Goal: Task Accomplishment & Management: Use online tool/utility

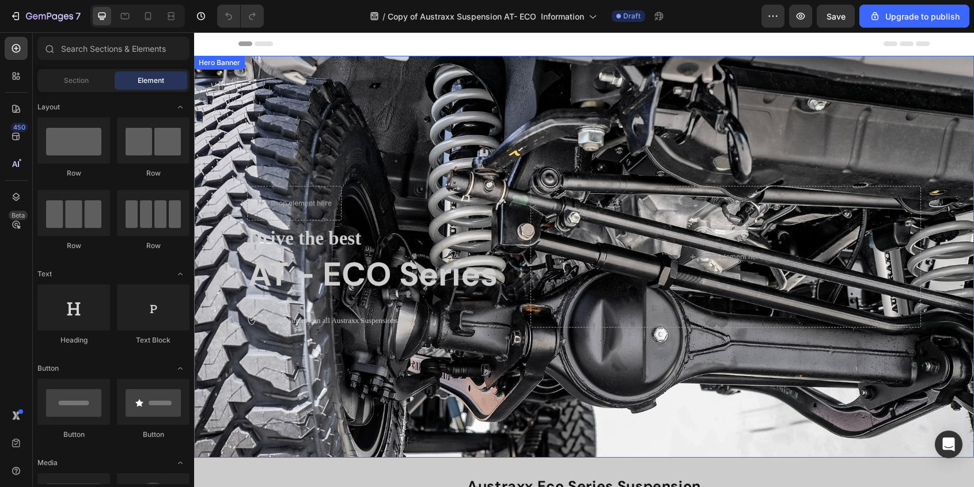
click at [346, 81] on div "Background Image" at bounding box center [584, 257] width 780 height 402
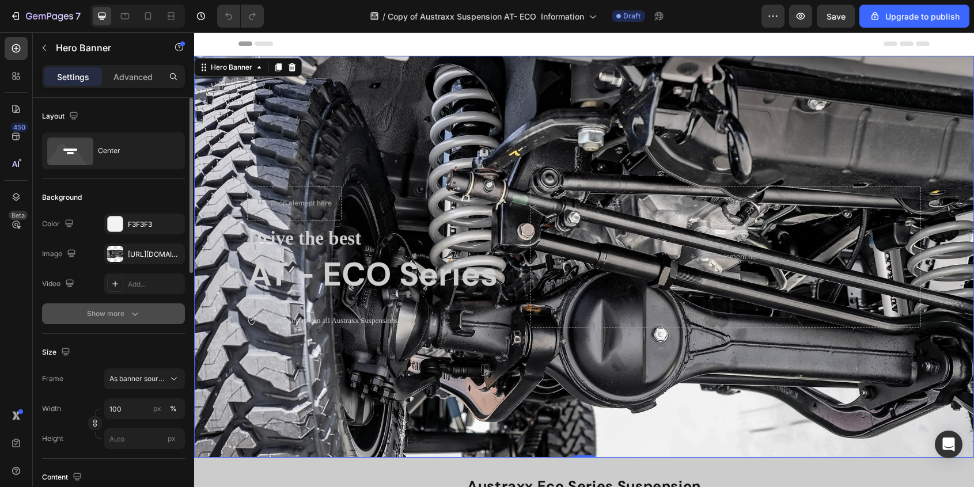
click at [131, 316] on icon "button" at bounding box center [135, 314] width 12 height 12
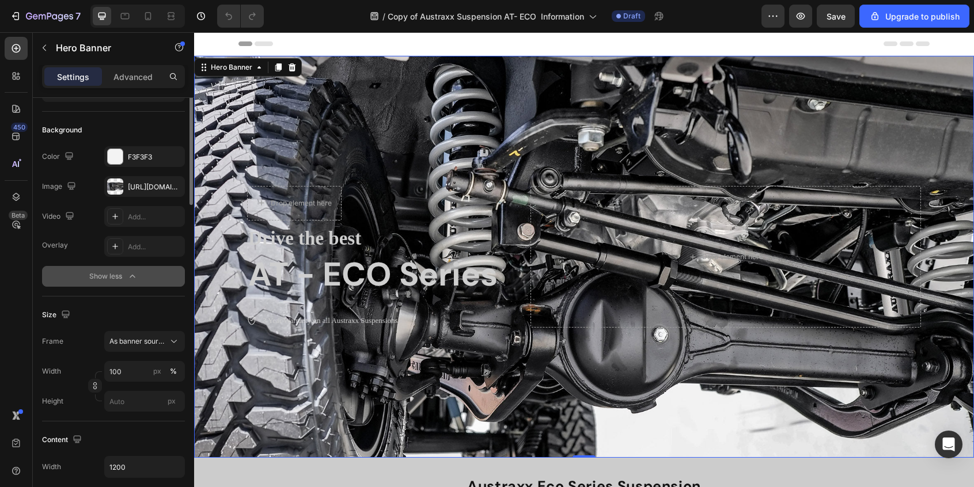
scroll to position [71, 0]
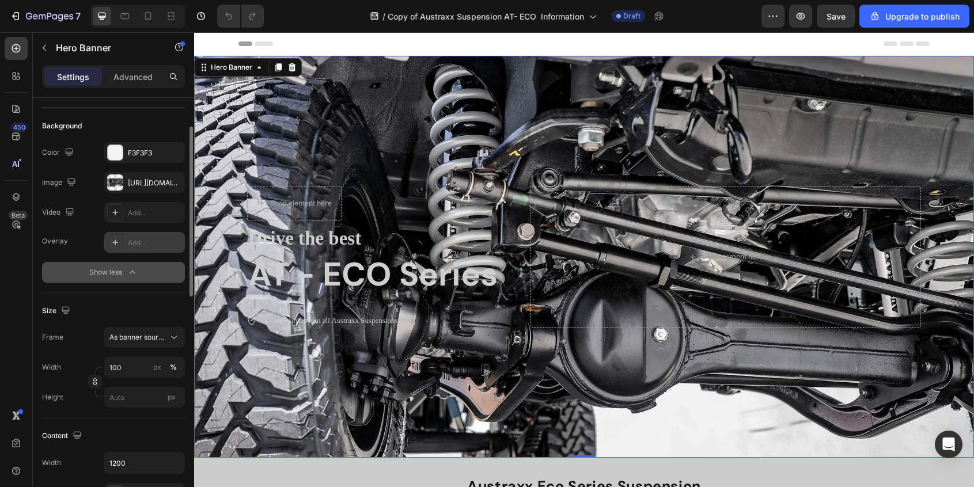
click at [114, 248] on div at bounding box center [115, 242] width 16 height 16
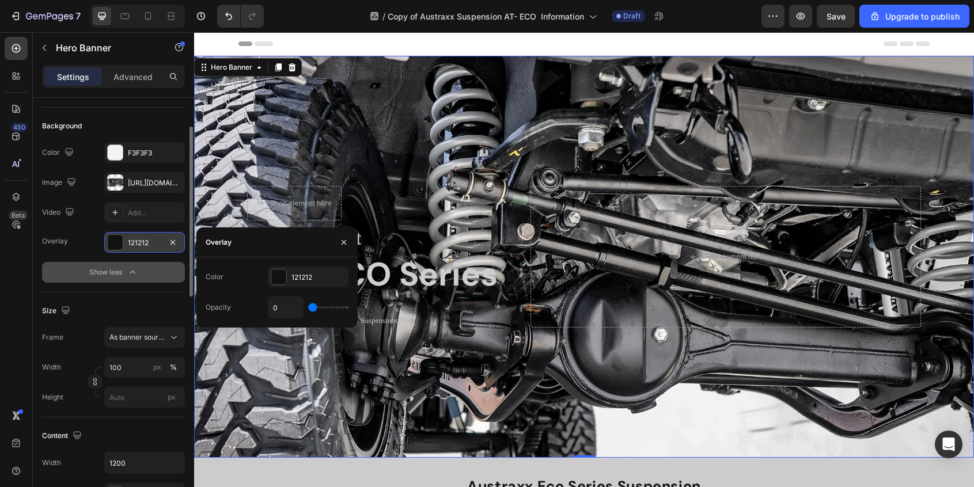
type input "5%"
type input "5"
type input "6%"
type input "6"
type input "8%"
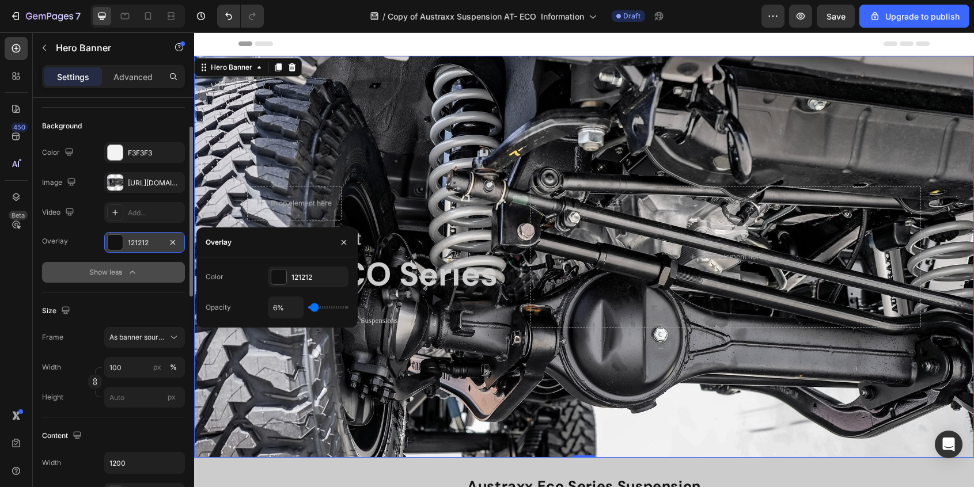
type input "8"
type input "9%"
type input "9"
type input "10%"
type input "10"
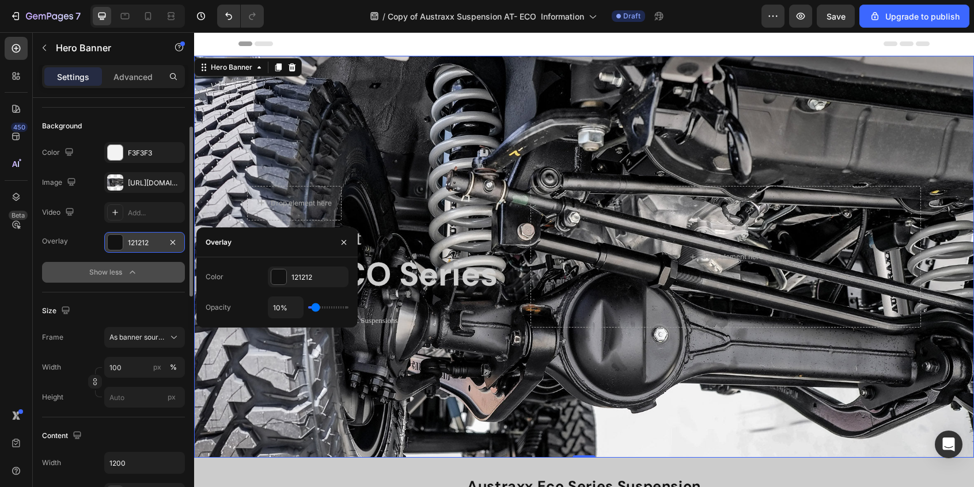
type input "11%"
type input "11"
type input "12%"
type input "12"
type input "13%"
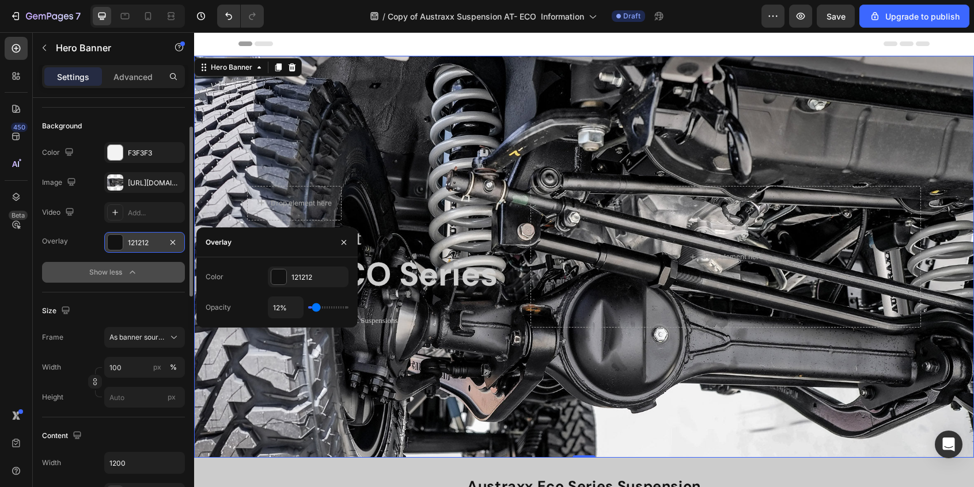
type input "13"
type input "14%"
type input "14"
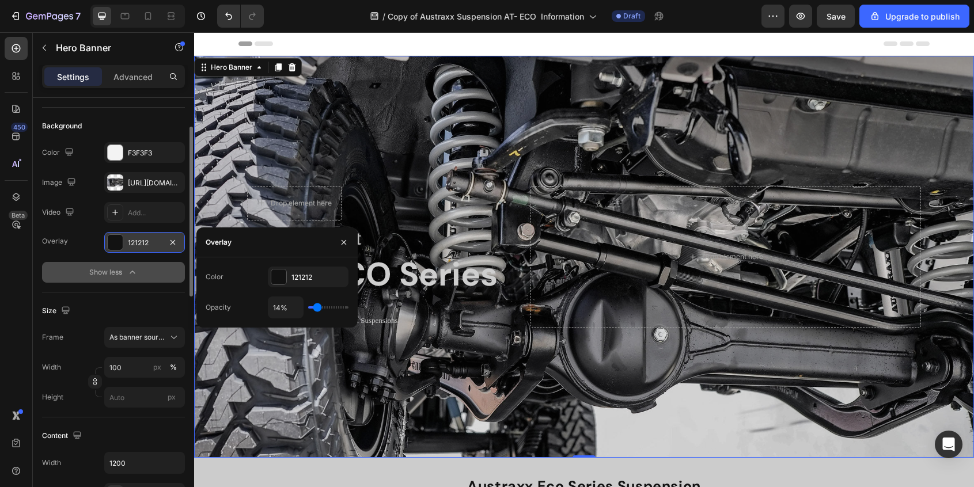
type input "13%"
type input "13"
type input "12%"
type input "12"
type input "11%"
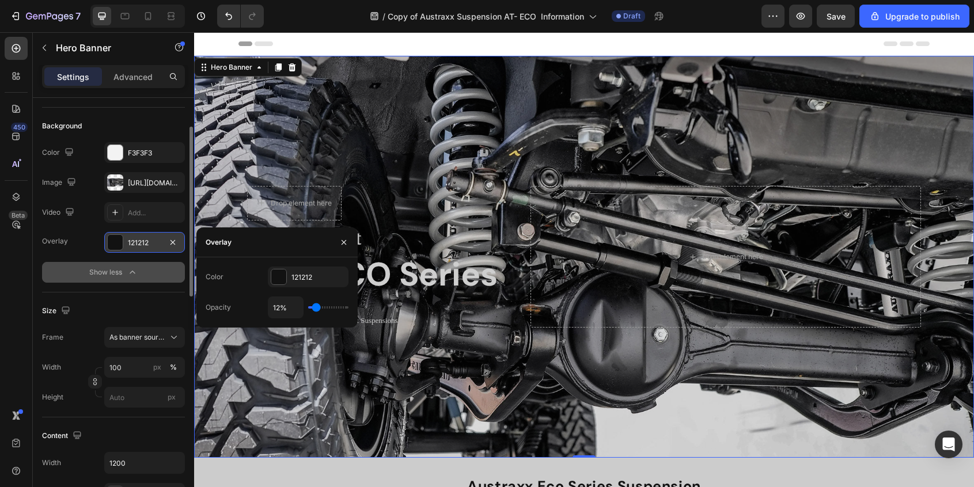
type input "11"
type input "10%"
type input "10"
type input "9%"
type input "9"
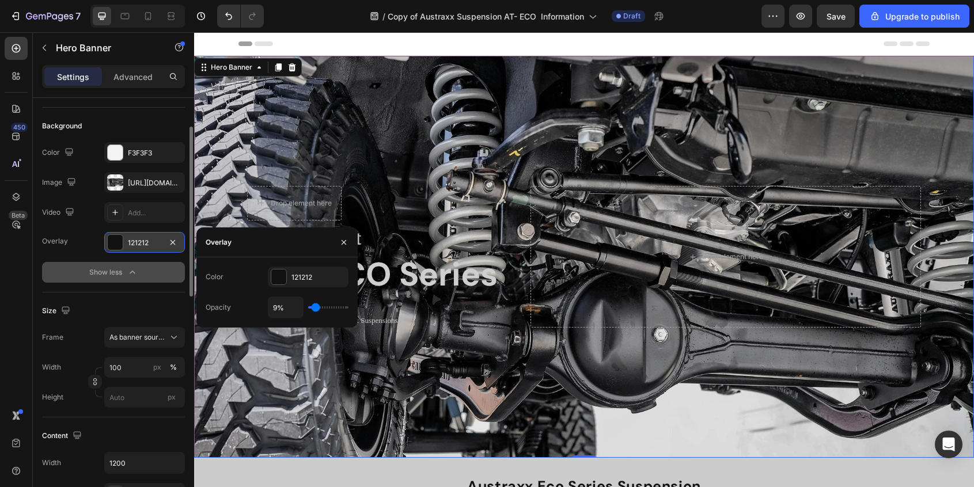
type input "8%"
type input "8"
type input "7%"
type input "7"
type input "6%"
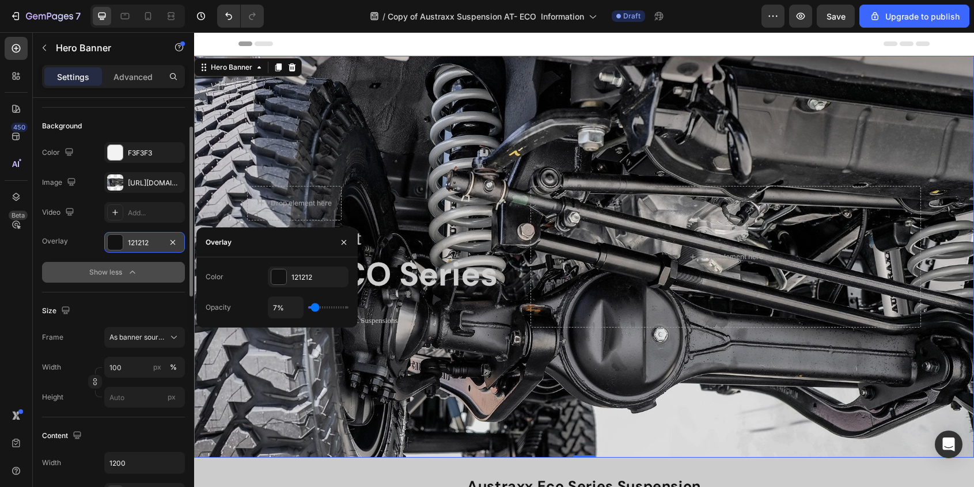
type input "6"
type input "10%"
type input "10"
type input "12%"
type input "12"
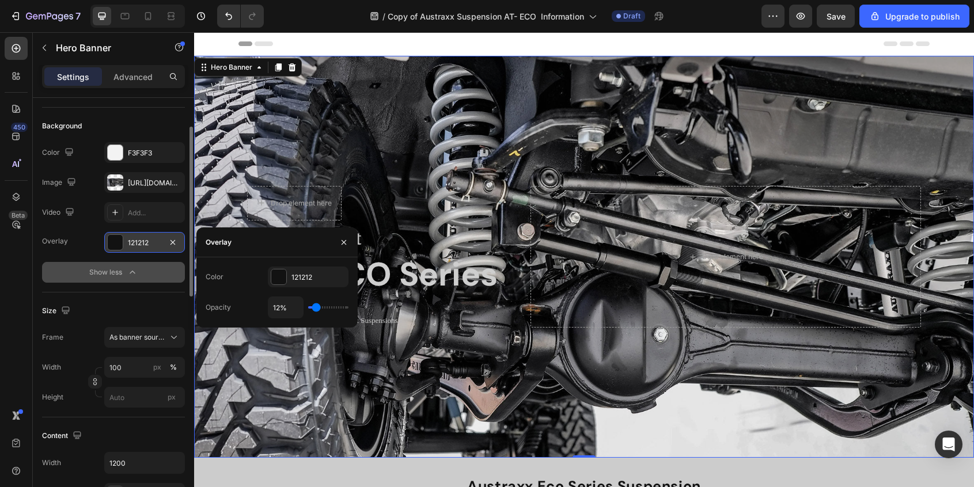
type input "14%"
type input "14"
type input "15%"
type input "15"
type input "16%"
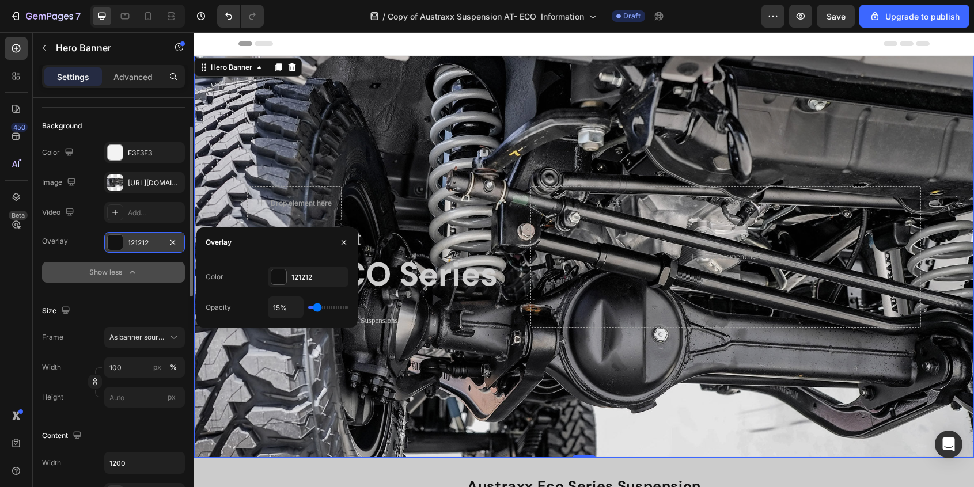
type input "16"
type input "17%"
type input "17"
type input "18%"
type input "18"
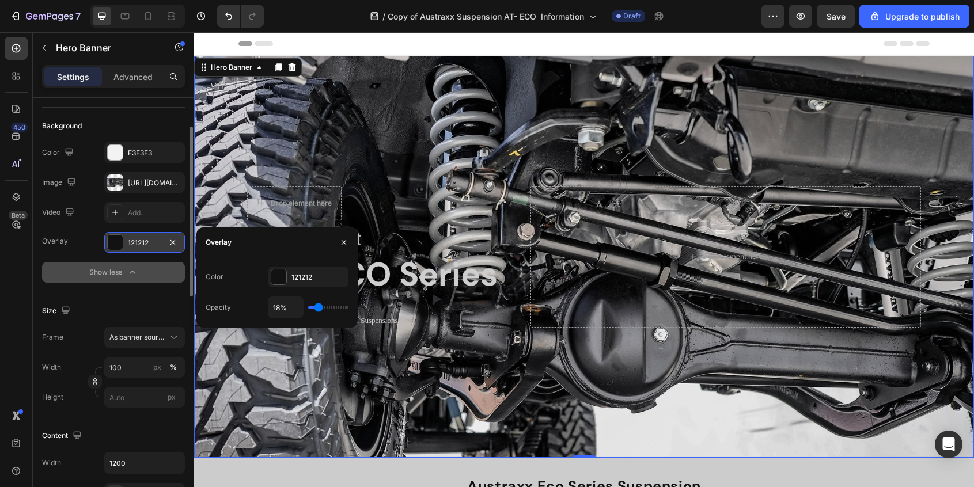
type input "19%"
type input "19"
type input "20%"
type input "20"
type input "21%"
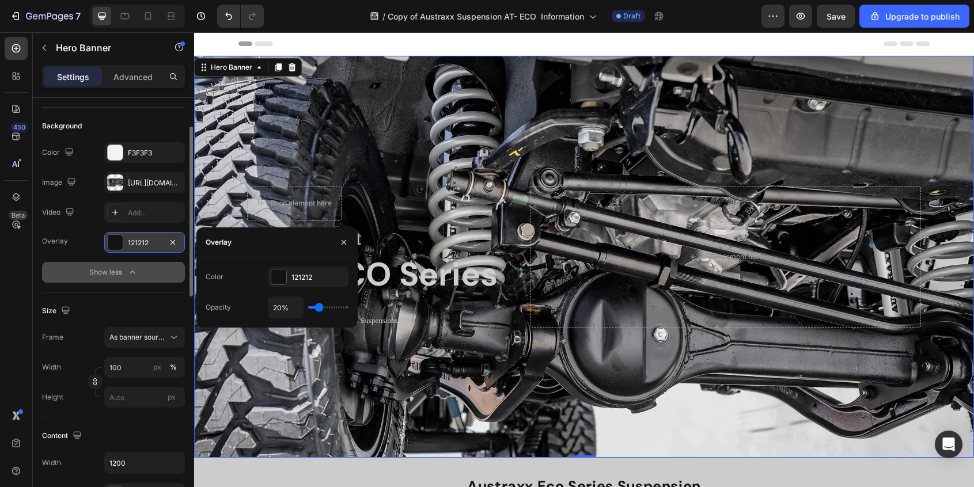
type input "21"
type input "22%"
type input "22"
type input "23%"
type input "23"
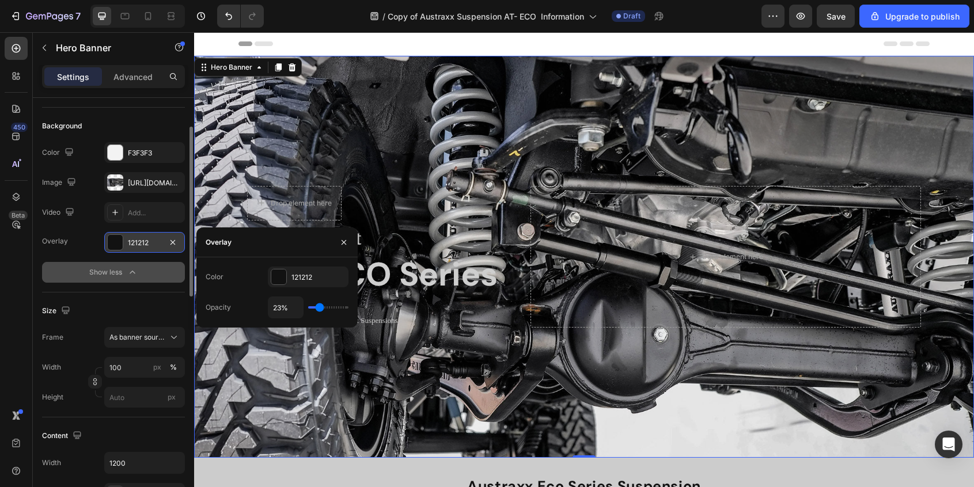
type input "24%"
type input "24"
type input "25%"
type input "25"
type input "26%"
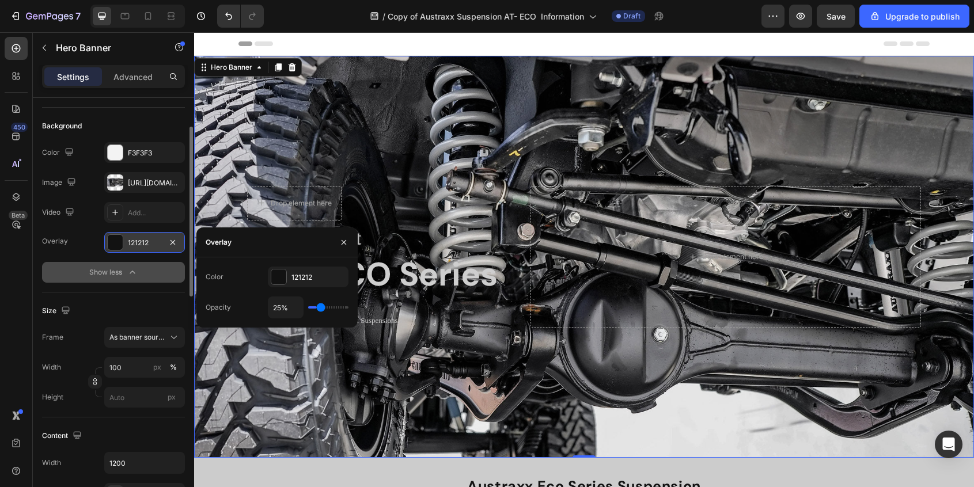
type input "26"
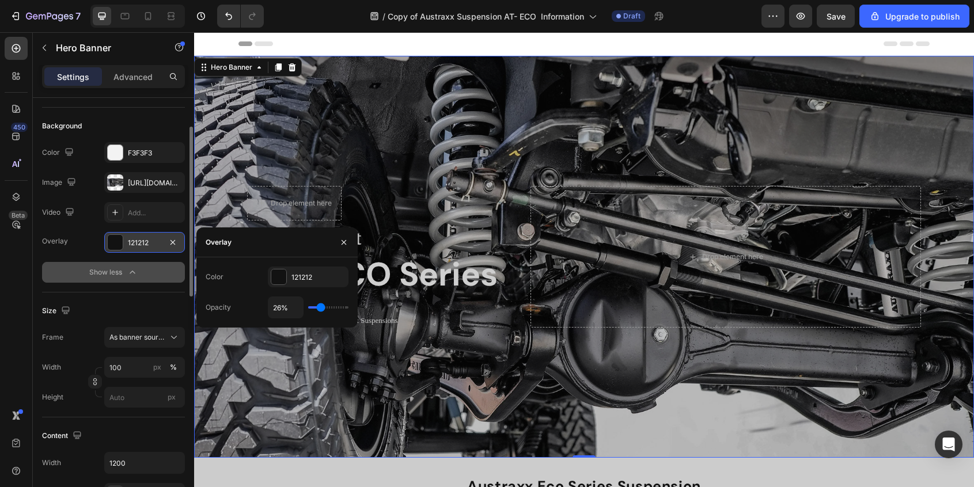
type input "31%"
type input "31"
type input "33%"
type input "33"
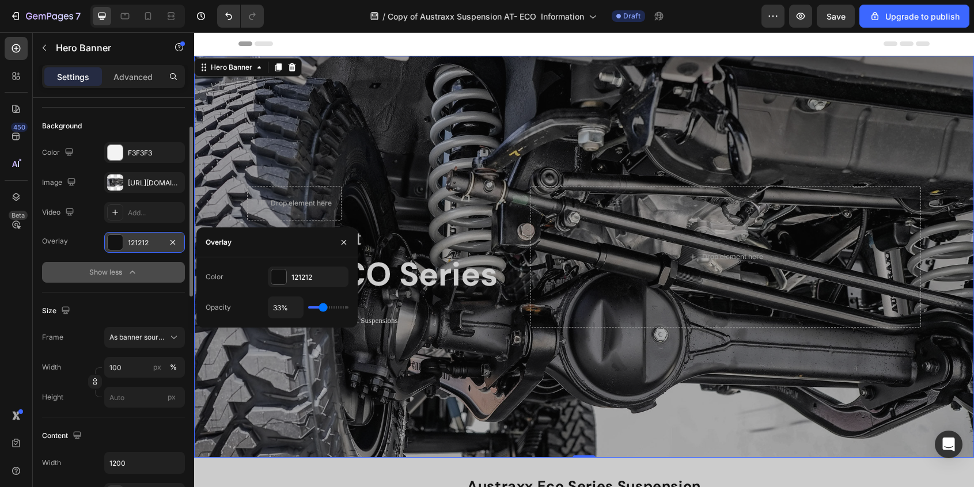
type input "34%"
type input "34"
type input "35%"
type input "35"
type input "34%"
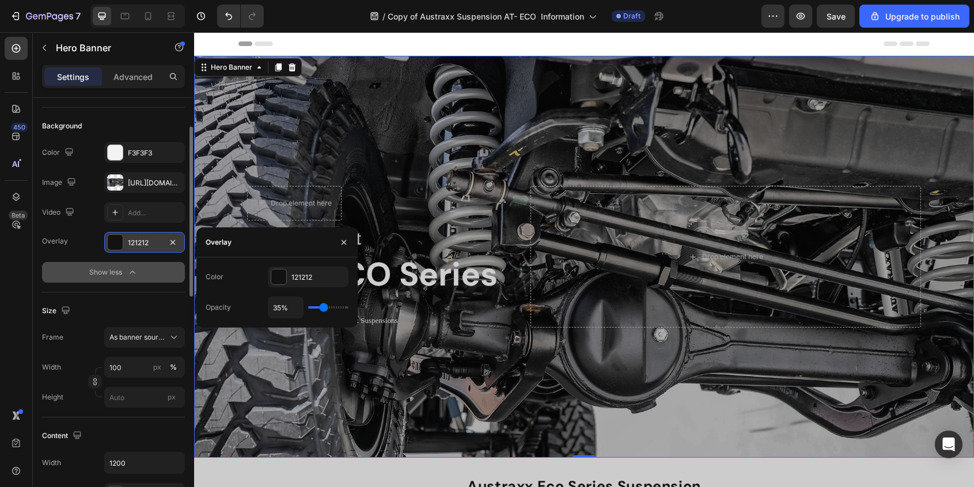
type input "34"
type input "32%"
type input "32"
type input "31%"
type input "31"
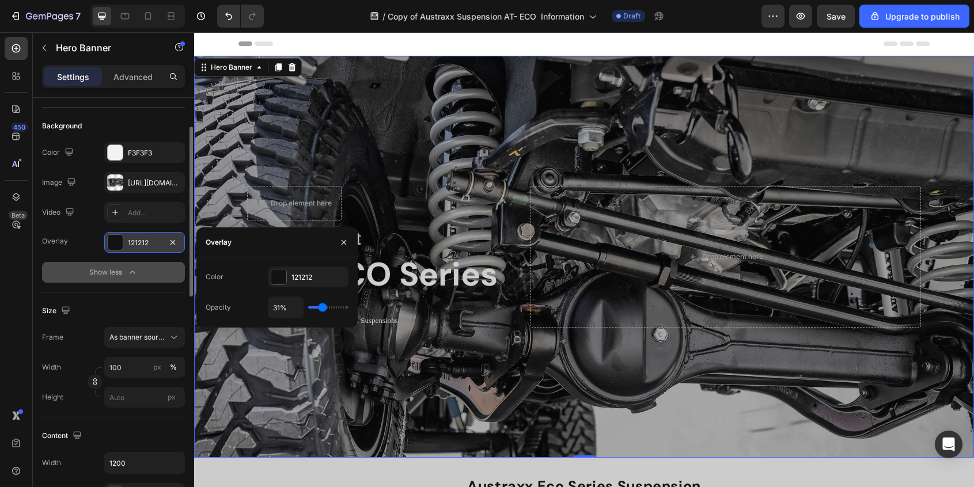
type input "30%"
type input "30"
type input "29%"
type input "29"
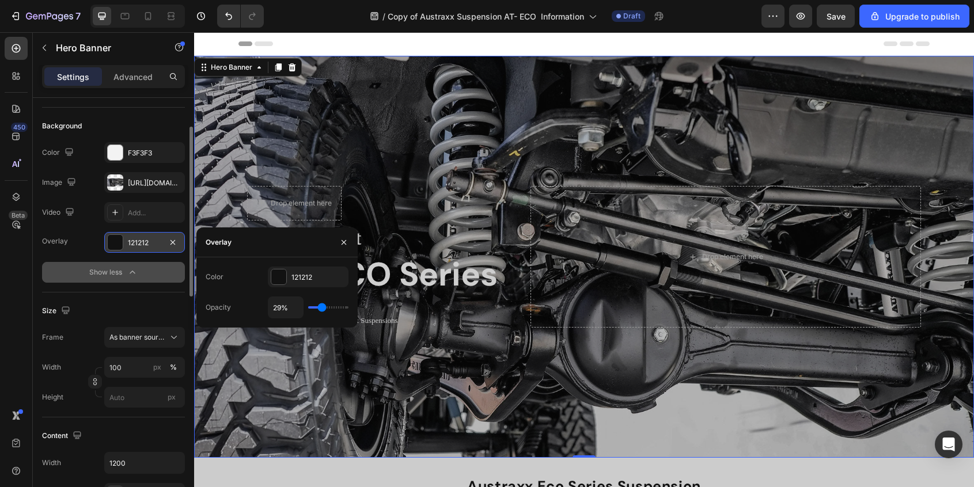
type input "28%"
type input "28"
type input "27%"
type input "27"
type input "26%"
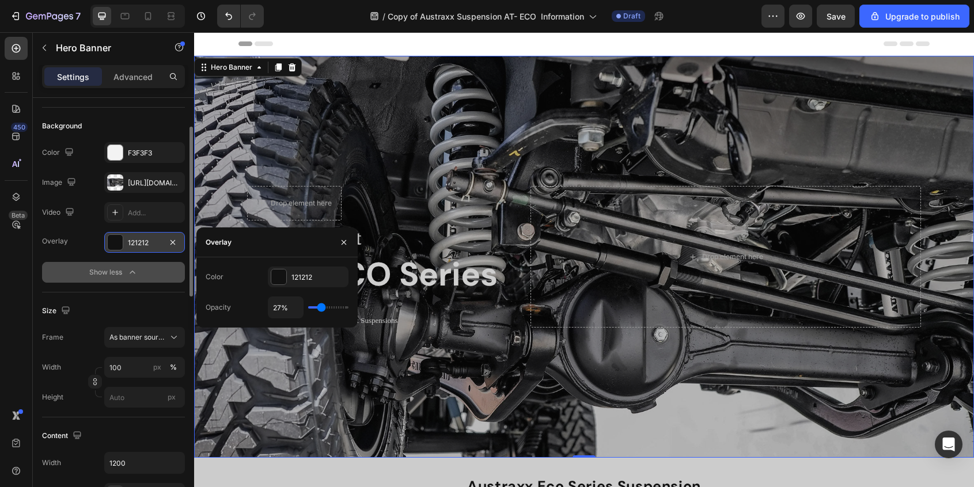
type input "26"
type input "24%"
type input "24"
type input "23%"
type input "23"
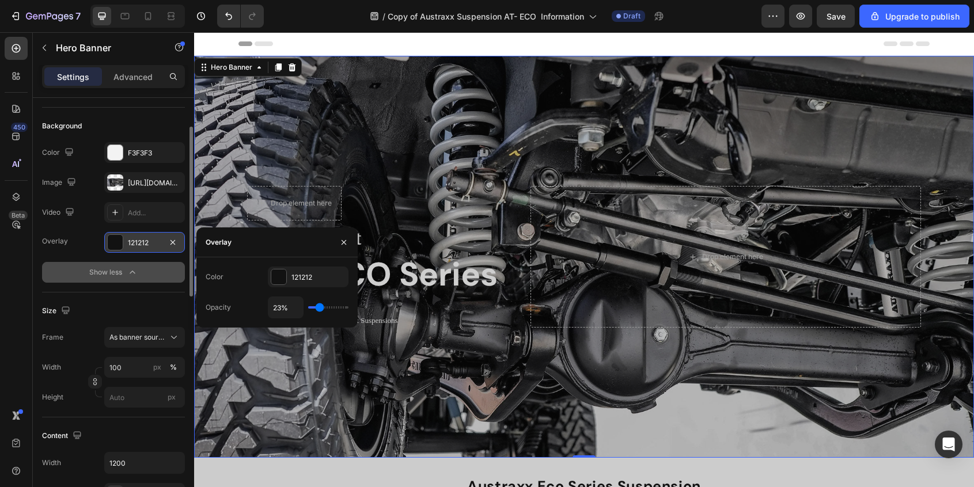
type input "22%"
type input "22"
type input "20%"
type input "20"
type input "19%"
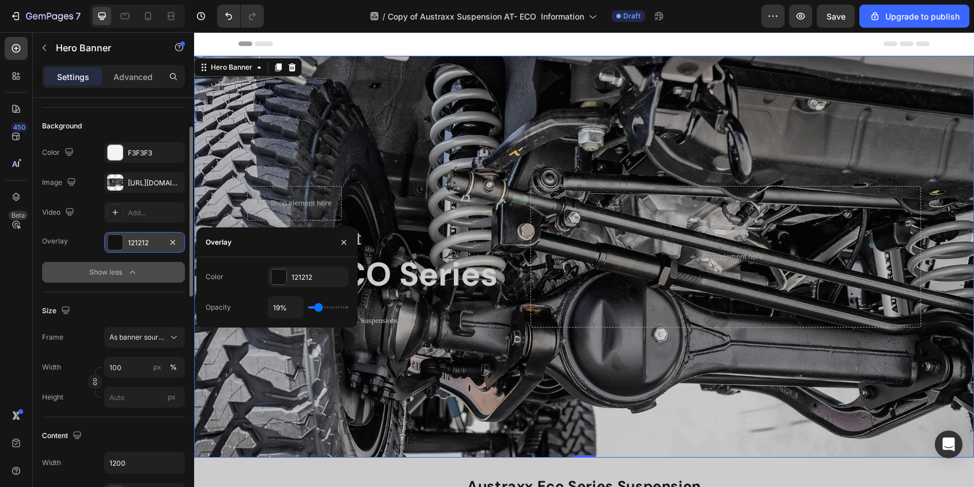
type input "19"
click at [319, 308] on input "range" at bounding box center [328, 307] width 40 height 2
click at [840, 13] on span "Save" at bounding box center [836, 17] width 19 height 10
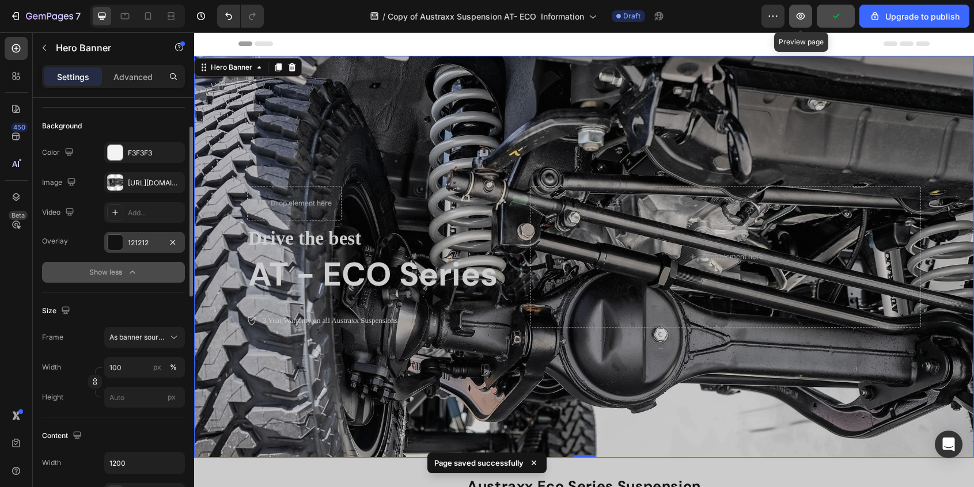
click at [796, 18] on icon "button" at bounding box center [801, 16] width 12 height 12
click at [808, 17] on button "button" at bounding box center [800, 16] width 23 height 23
click at [800, 20] on icon "button" at bounding box center [801, 16] width 12 height 12
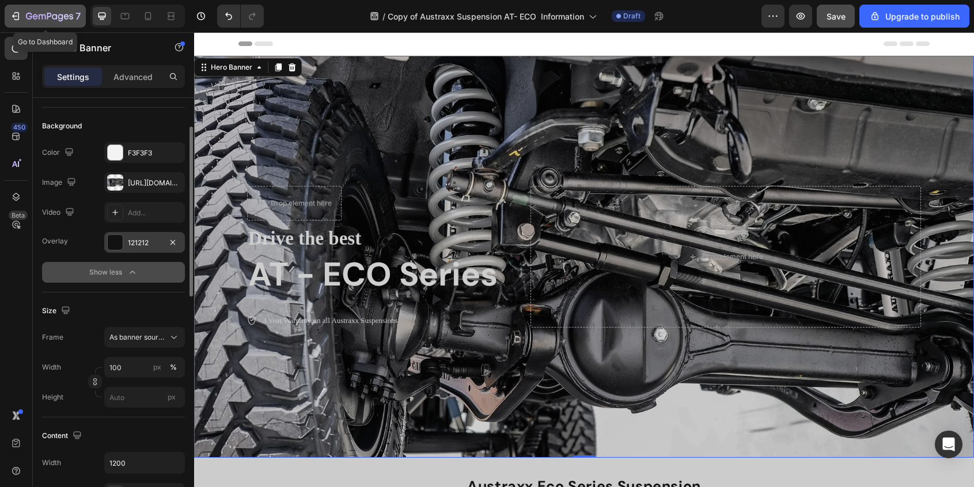
click at [52, 14] on icon "button" at bounding box center [49, 17] width 47 height 10
